Goal: Navigation & Orientation: Understand site structure

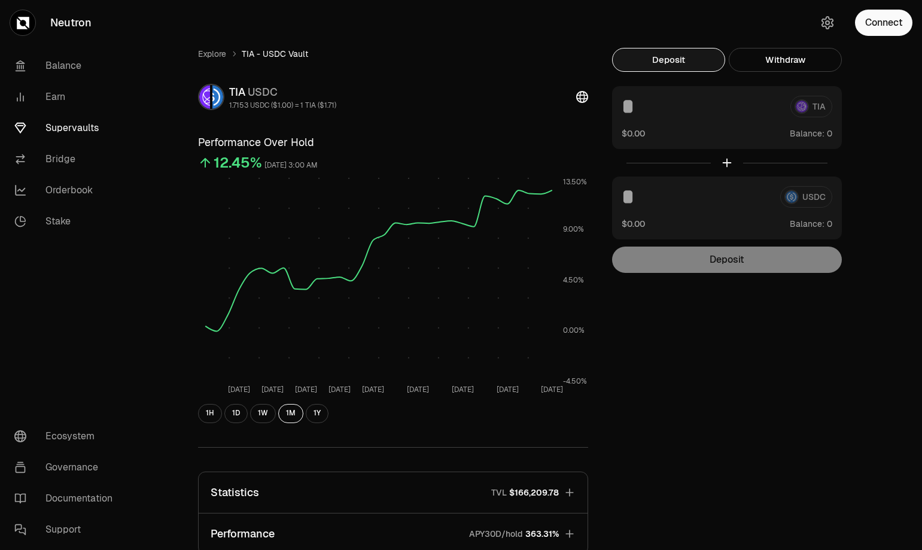
scroll to position [215, 0]
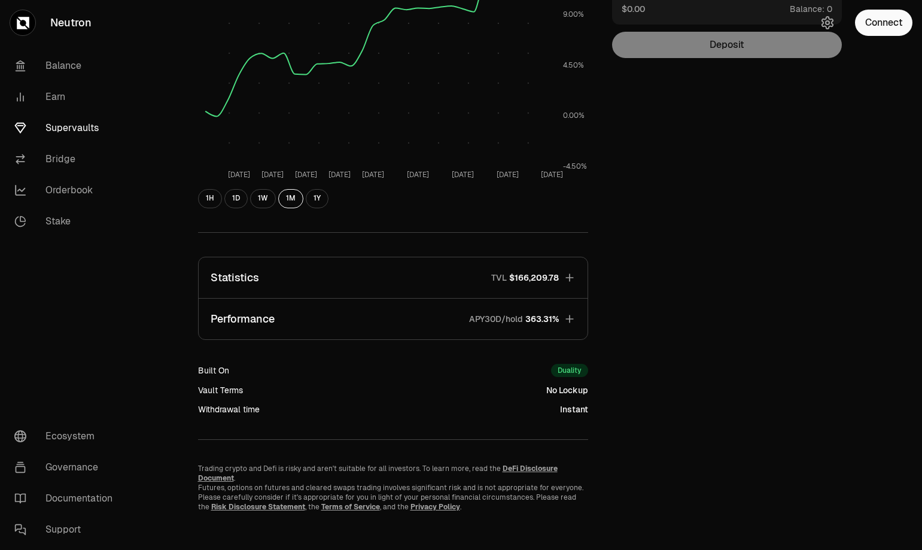
click at [743, 219] on div "Explore TIA - USDC Vault TIA USDC 1.7153 USDC ($1.00) = 1 TIA ($1.71) Performan…" at bounding box center [528, 172] width 689 height 679
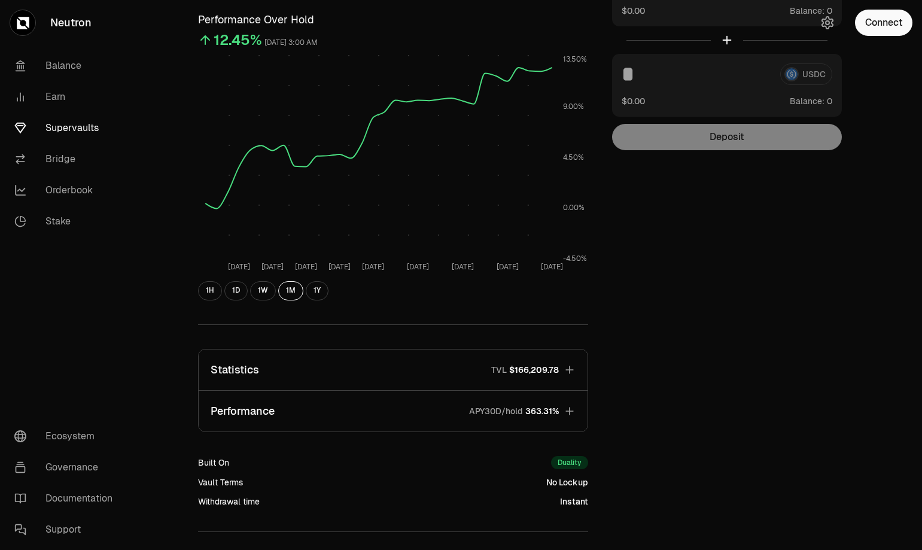
scroll to position [0, 0]
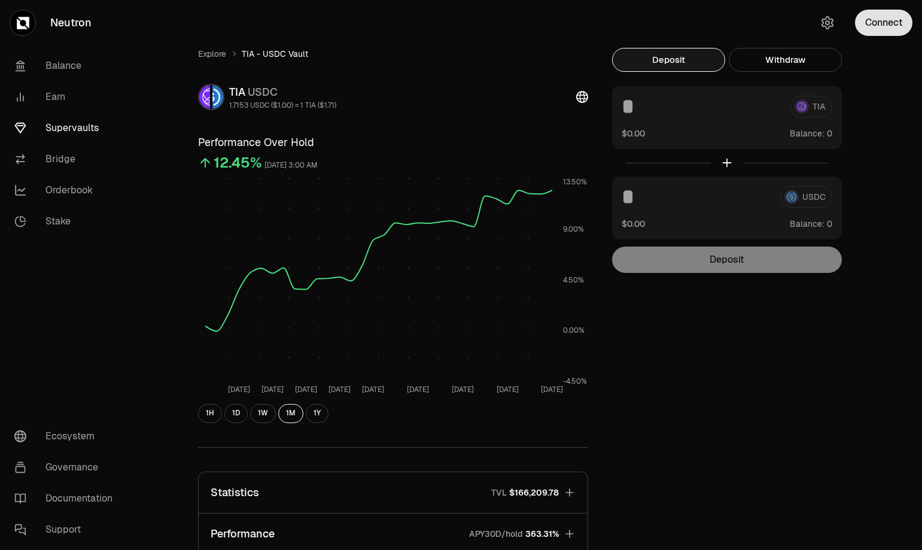
click at [882, 17] on button "Connect" at bounding box center [883, 23] width 57 height 26
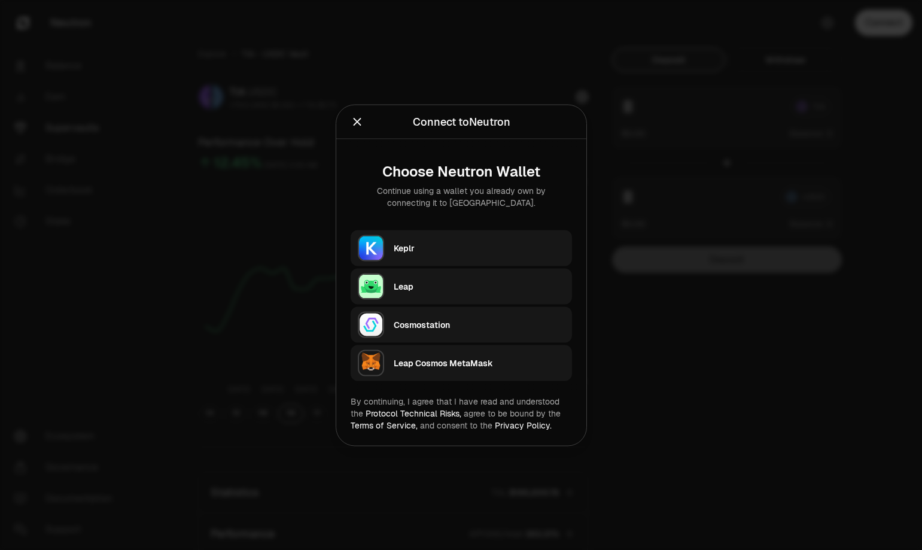
click at [464, 250] on div "Keplr" at bounding box center [479, 248] width 171 height 12
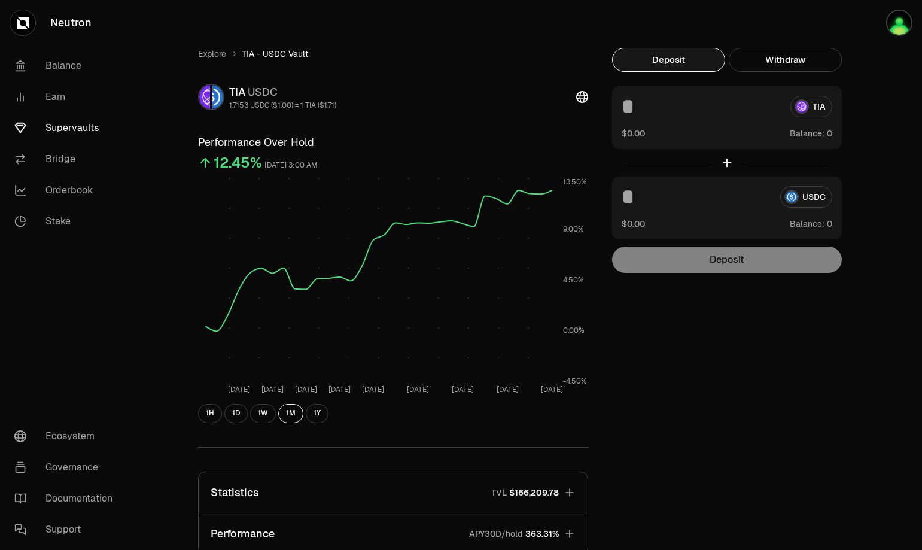
click at [664, 56] on button "Deposit" at bounding box center [668, 60] width 113 height 24
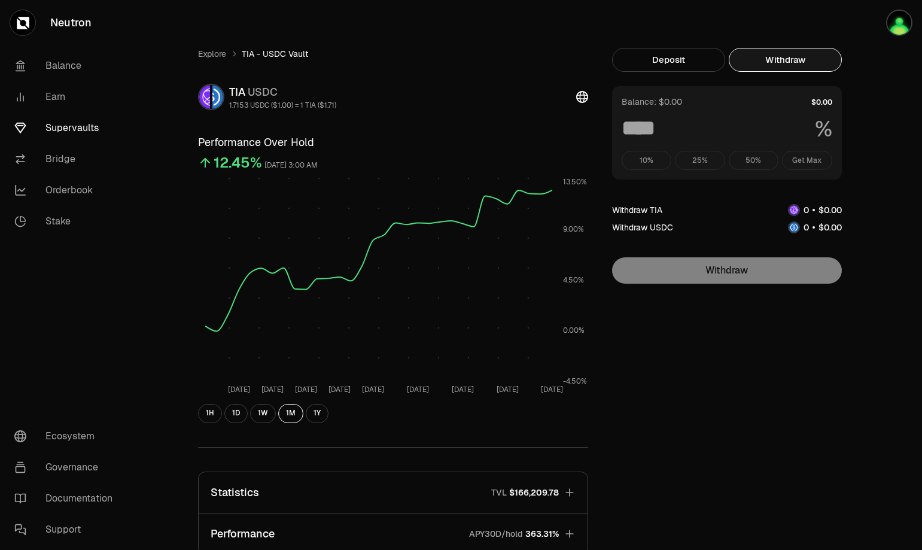
click at [760, 56] on button "Withdraw" at bounding box center [785, 60] width 113 height 24
click at [686, 68] on button "Deposit" at bounding box center [668, 60] width 113 height 24
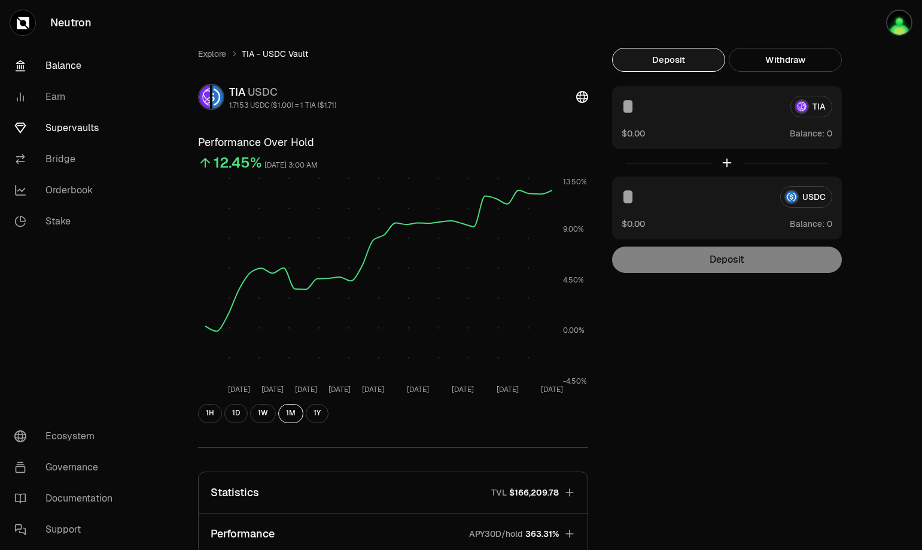
click at [74, 66] on link "Balance" at bounding box center [67, 65] width 124 height 31
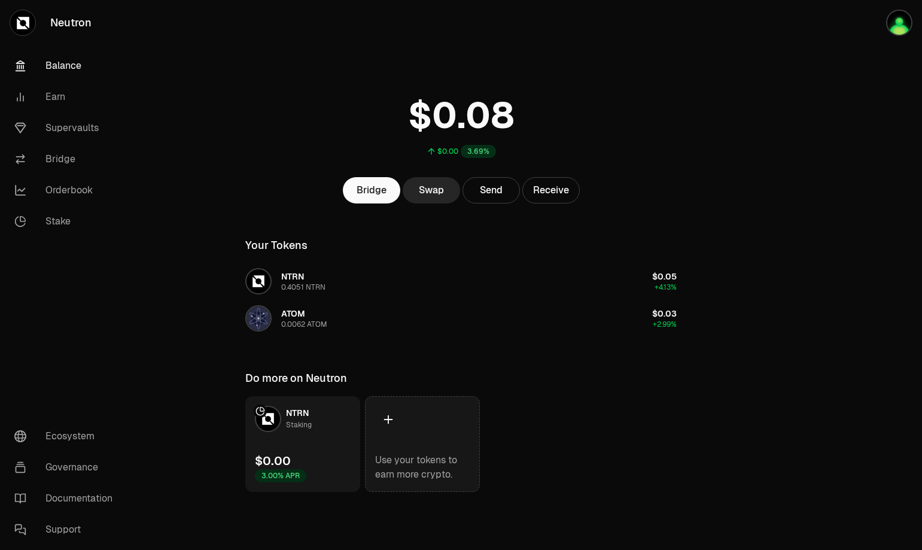
click at [389, 421] on icon at bounding box center [388, 419] width 13 height 13
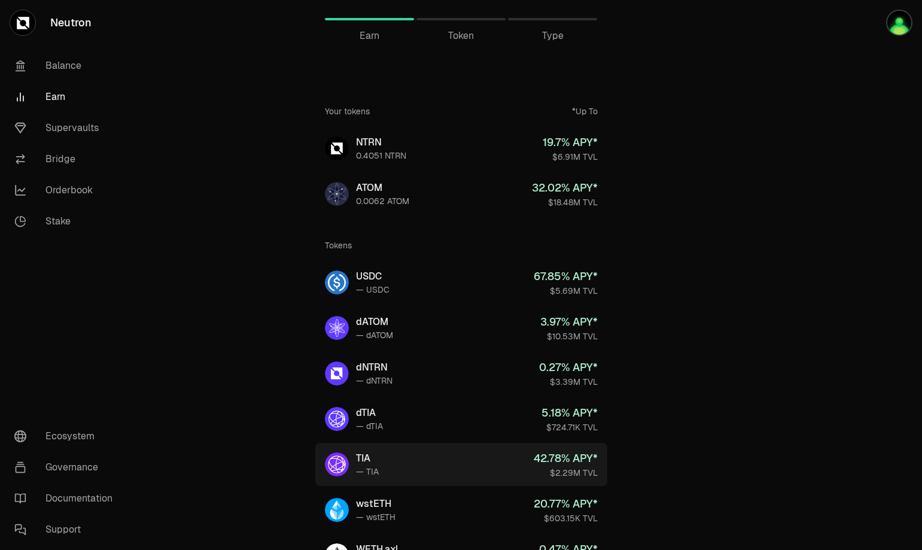
click at [378, 463] on link "TIA — TIA 42.78 % APY* $2.29M TVL" at bounding box center [461, 464] width 292 height 43
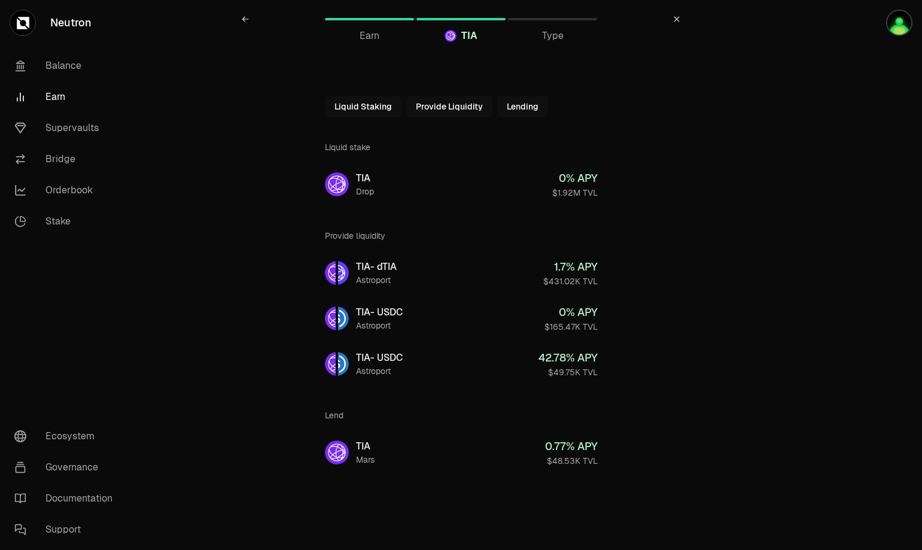
click at [469, 104] on button "Provide Liquidity" at bounding box center [449, 107] width 86 height 22
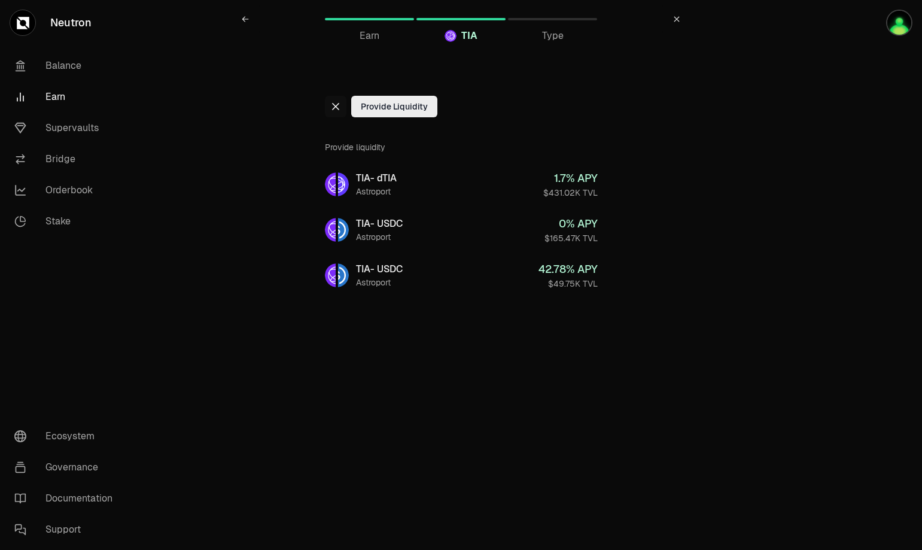
click at [340, 102] on icon at bounding box center [336, 107] width 10 height 10
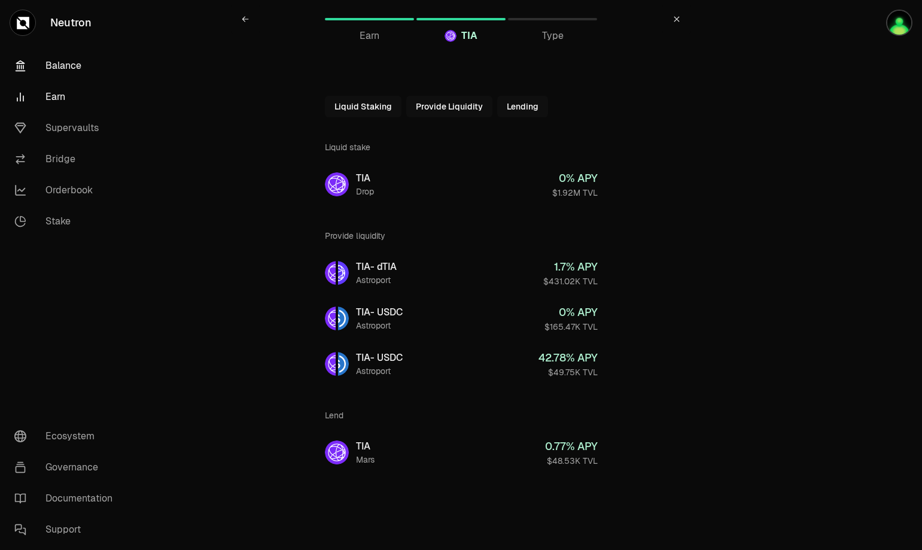
click at [66, 68] on link "Balance" at bounding box center [67, 65] width 124 height 31
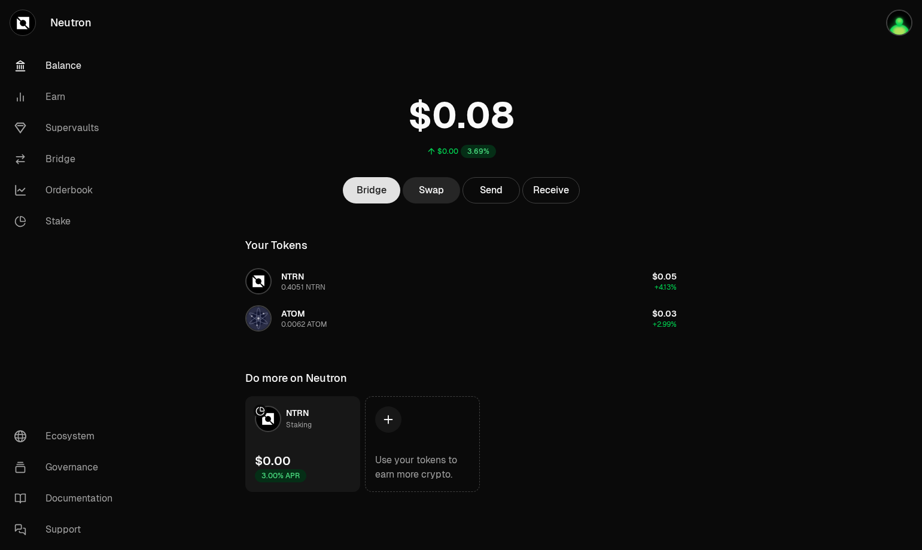
click at [364, 192] on link "Bridge" at bounding box center [371, 190] width 57 height 26
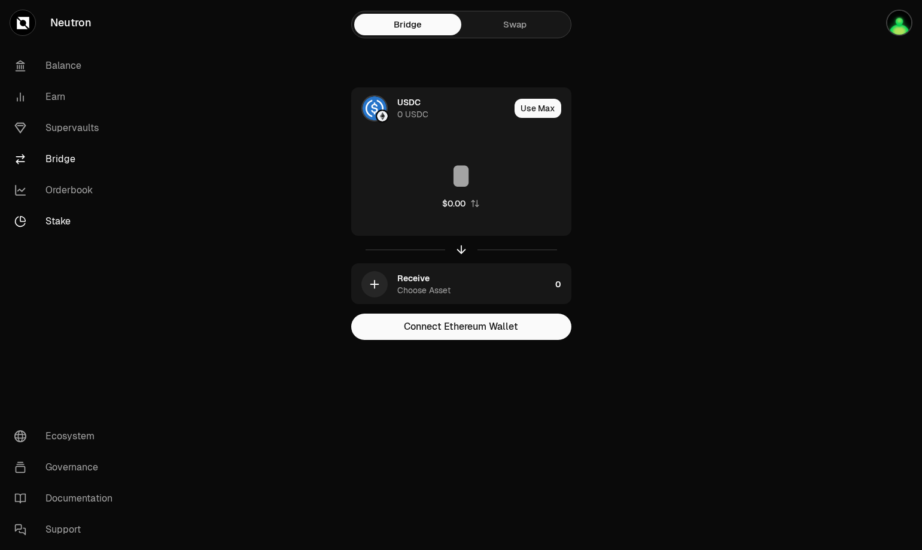
click at [66, 220] on link "Stake" at bounding box center [67, 221] width 124 height 31
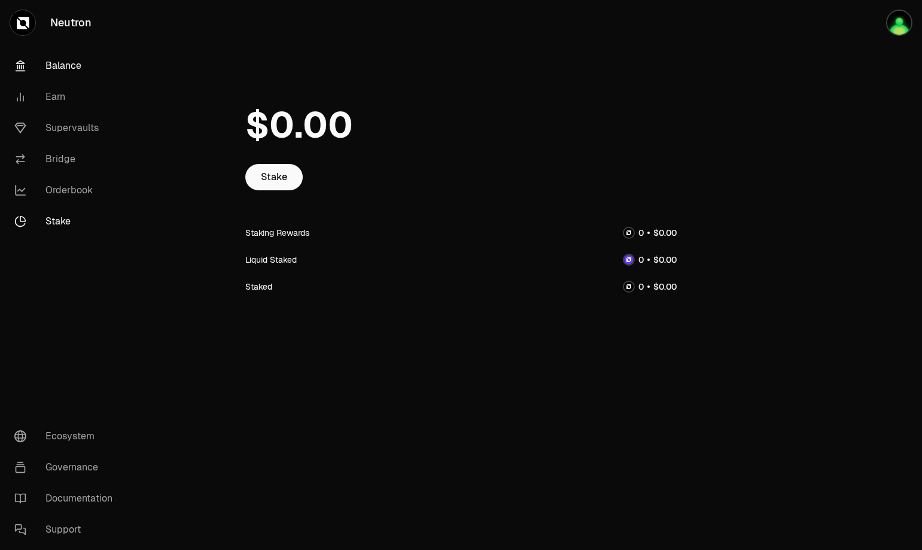
click at [68, 62] on link "Balance" at bounding box center [67, 65] width 124 height 31
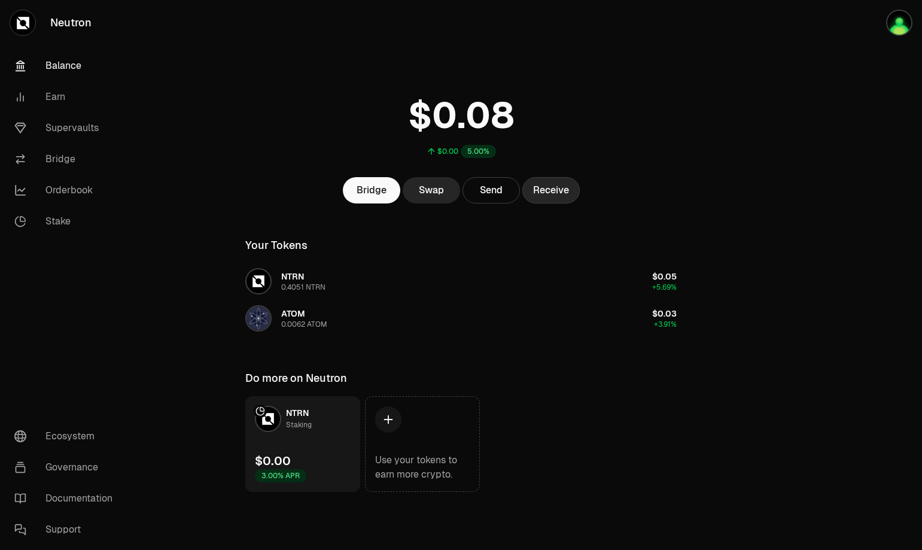
click at [535, 183] on button "Receive" at bounding box center [550, 190] width 57 height 26
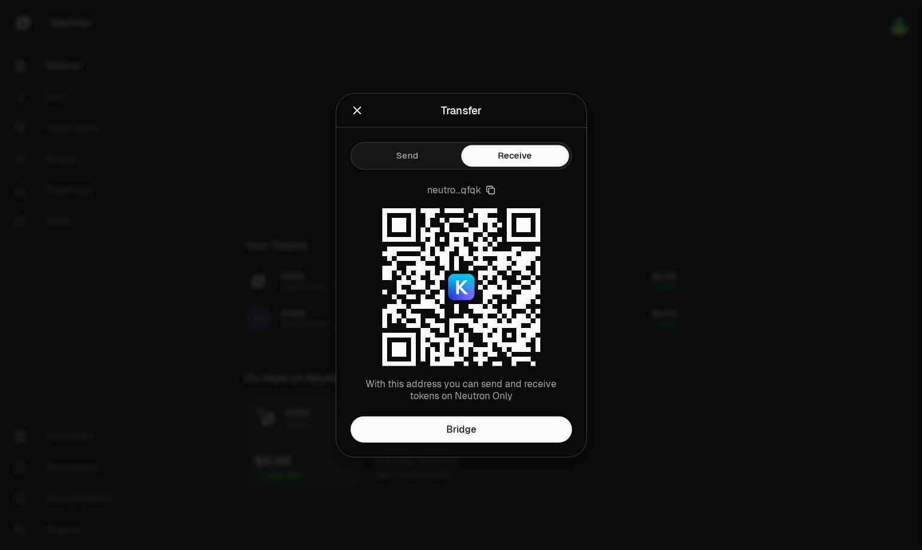
click at [492, 187] on icon "button" at bounding box center [491, 190] width 10 height 10
click at [360, 112] on icon "Close" at bounding box center [357, 110] width 13 height 13
